Goal: Task Accomplishment & Management: Complete application form

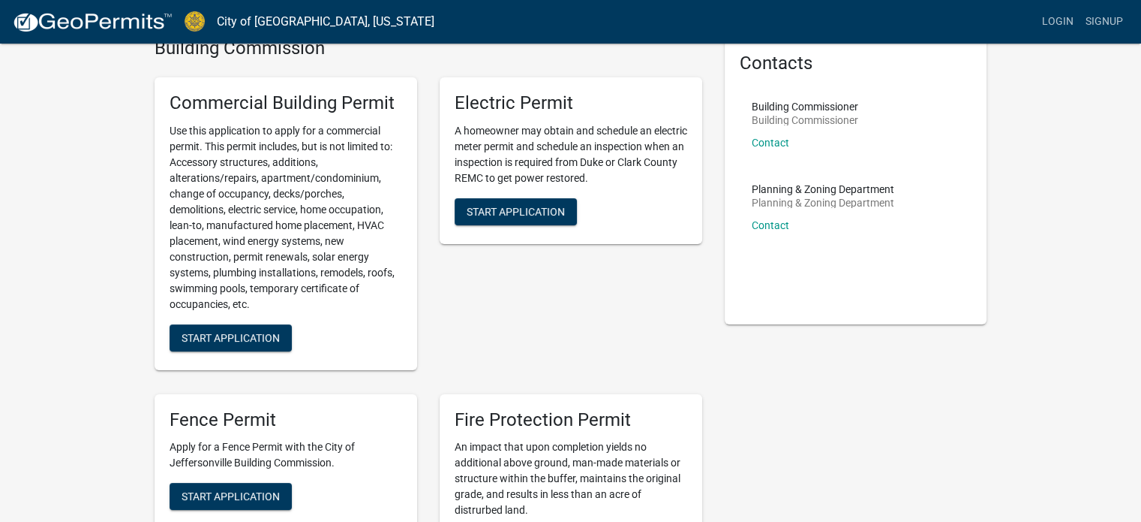
scroll to position [74, 0]
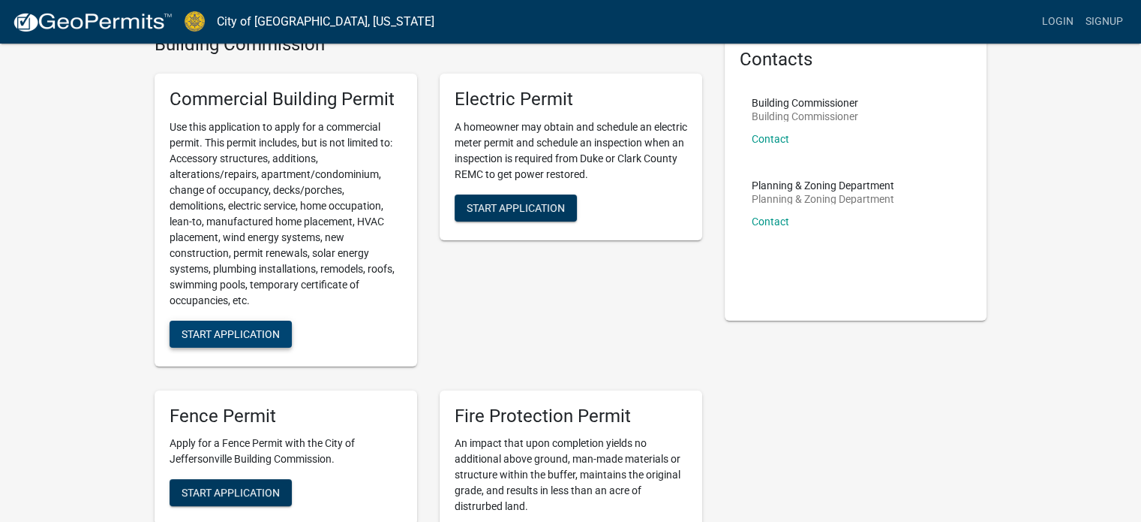
click at [242, 335] on span "Start Application" at bounding box center [231, 333] width 98 height 12
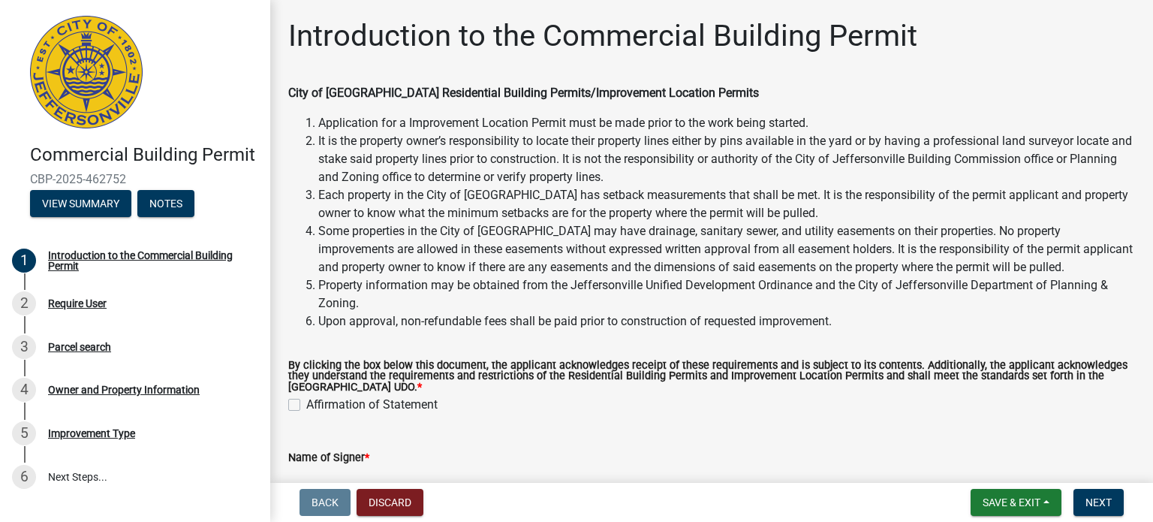
click at [306, 405] on label "Affirmation of Statement" at bounding box center [371, 404] width 131 height 18
click at [306, 405] on input "Affirmation of Statement" at bounding box center [311, 400] width 10 height 10
checkbox input "true"
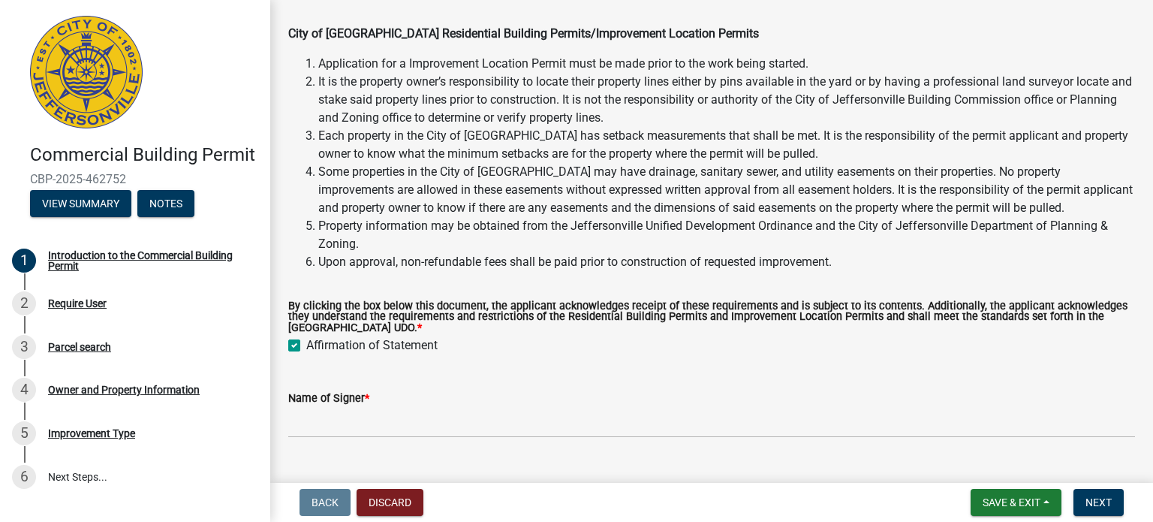
scroll to position [90, 0]
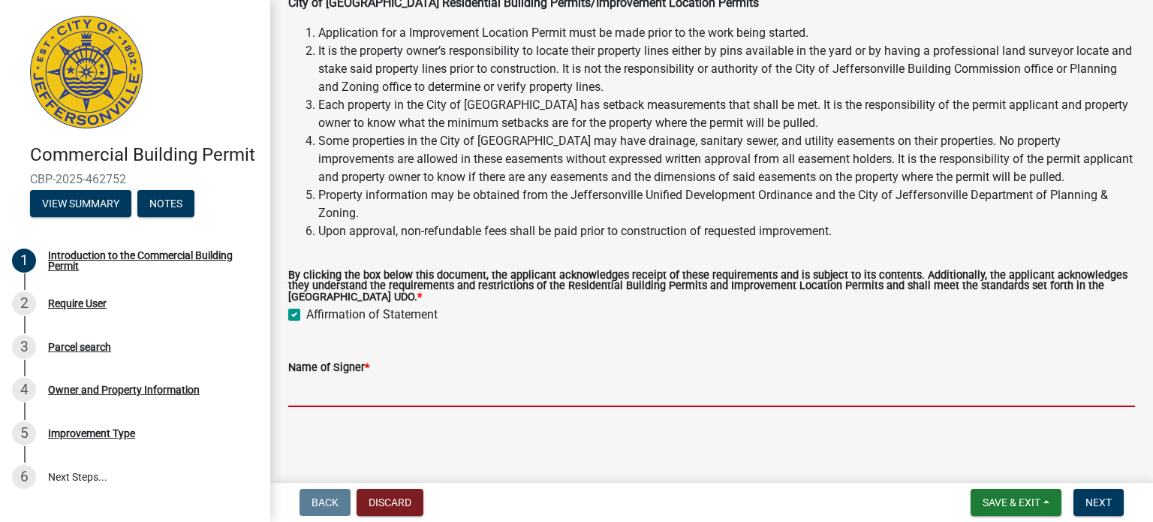
click at [618, 395] on input "Name of Signer *" at bounding box center [711, 391] width 847 height 31
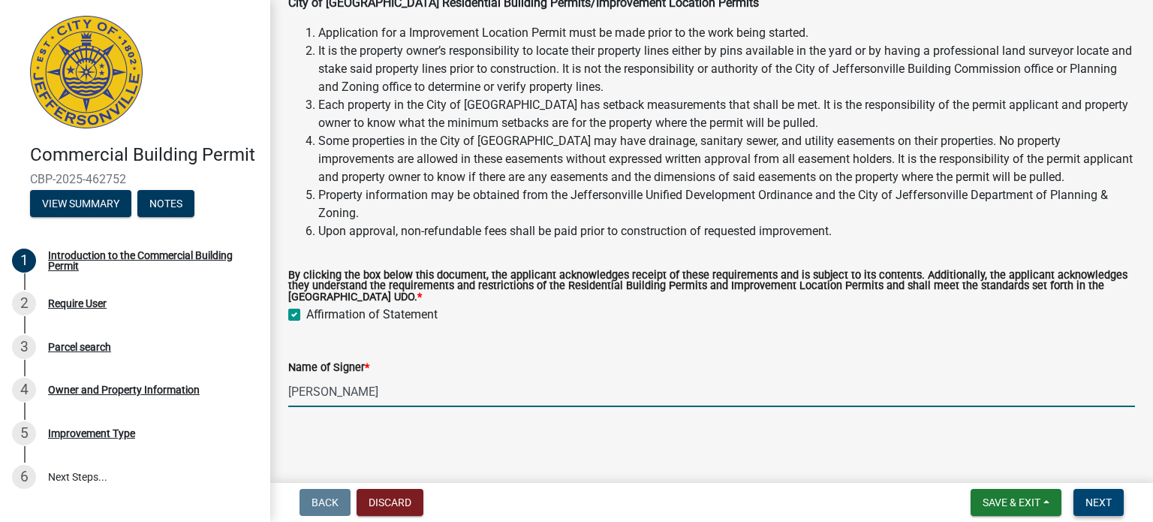
type input "[PERSON_NAME]"
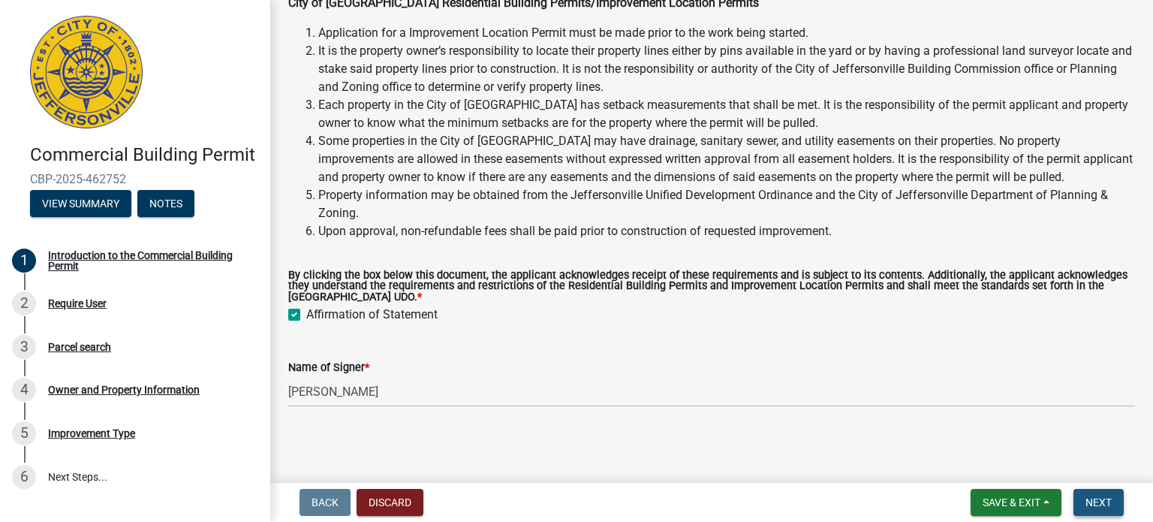
click at [1087, 499] on span "Next" at bounding box center [1098, 502] width 26 height 12
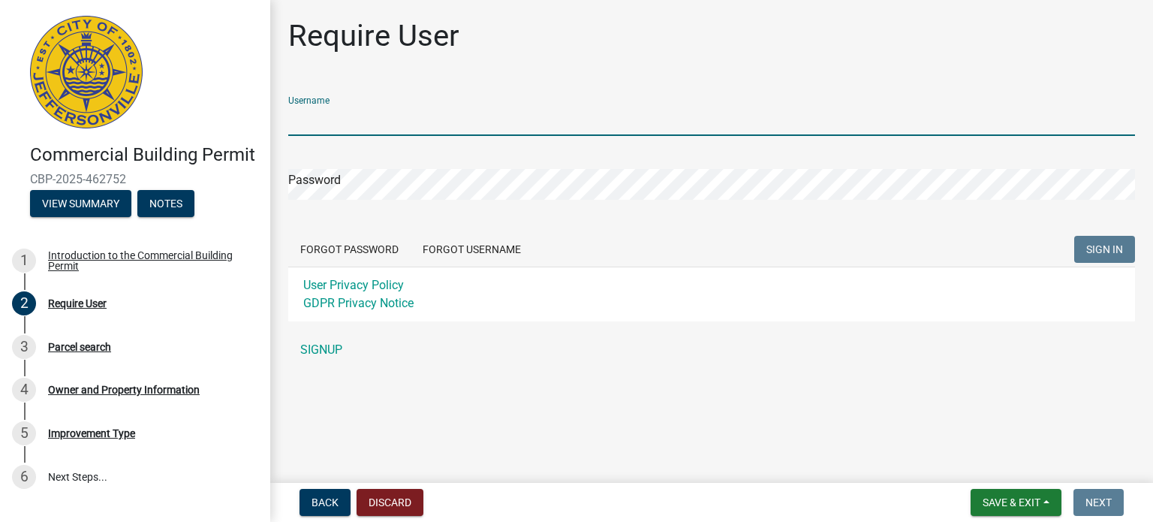
click at [435, 125] on input "Username" at bounding box center [711, 120] width 847 height 31
